Goal: Task Accomplishment & Management: Use online tool/utility

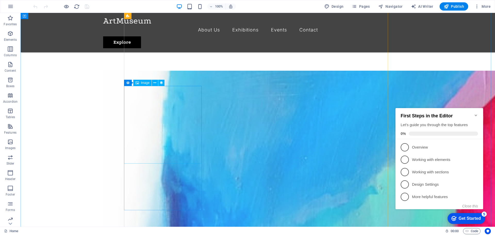
scroll to position [387, 0]
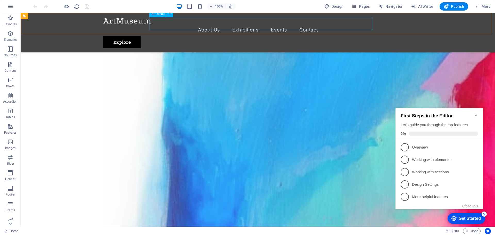
click at [247, 23] on nav "About Us Exhibitions Events Contact" at bounding box center [258, 29] width 310 height 13
click at [244, 26] on nav "About Us Exhibitions Events Contact" at bounding box center [258, 29] width 310 height 13
click at [245, 23] on nav "About Us Exhibitions Events Contact" at bounding box center [258, 29] width 310 height 13
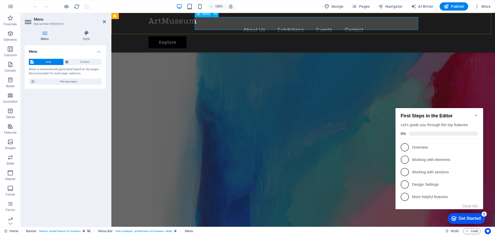
click at [293, 23] on nav "About Us Exhibitions Events Contact" at bounding box center [304, 29] width 310 height 13
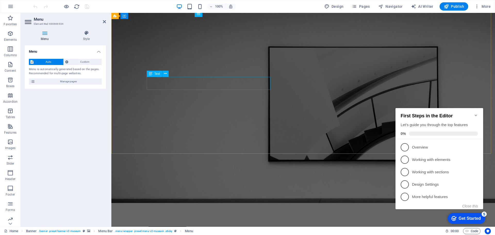
scroll to position [0, 0]
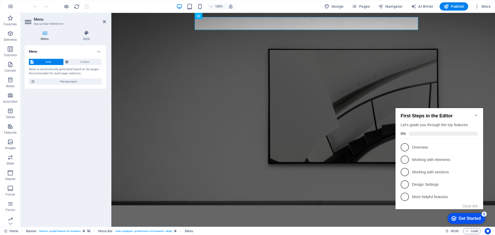
click at [475, 115] on icon "Minimize checklist" at bounding box center [476, 116] width 2 height 2
